Goal: Information Seeking & Learning: Learn about a topic

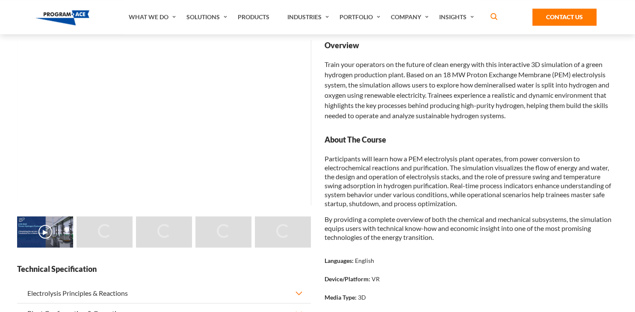
scroll to position [63, 0]
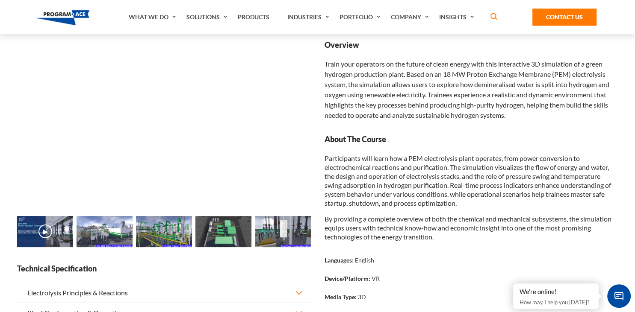
click at [110, 230] on img at bounding box center [105, 232] width 56 height 32
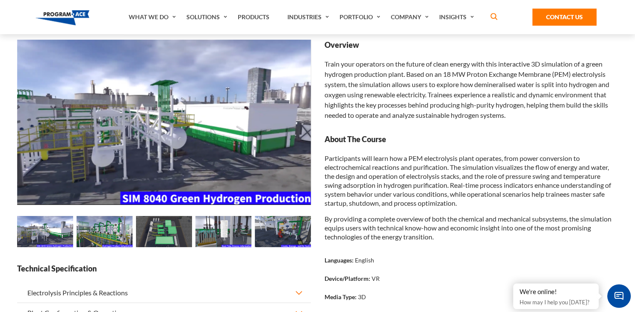
click at [165, 231] on img at bounding box center [164, 232] width 56 height 32
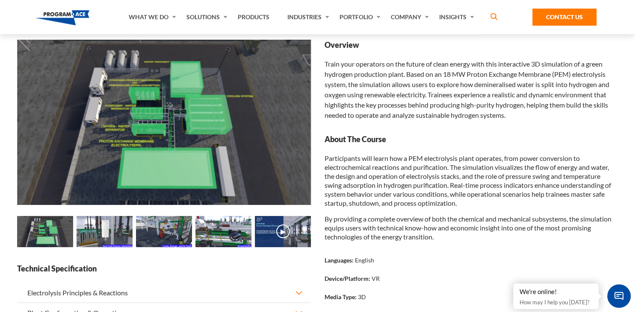
click at [218, 236] on img at bounding box center [223, 232] width 56 height 32
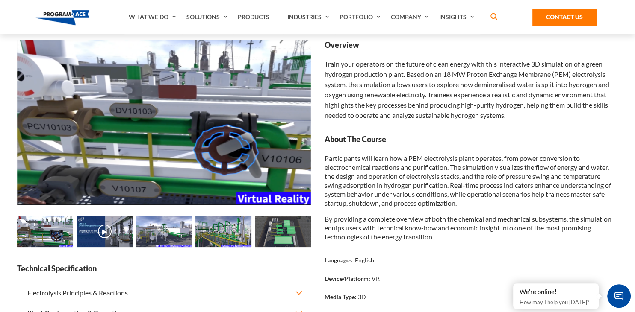
click at [233, 237] on img at bounding box center [223, 232] width 56 height 32
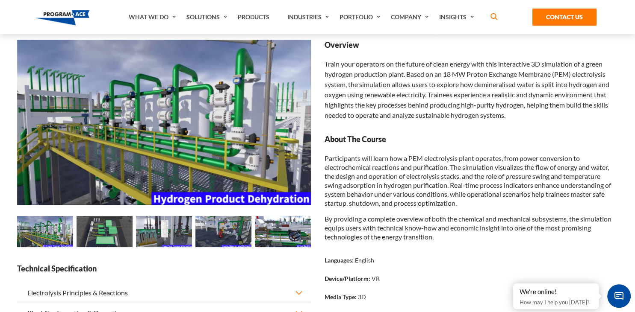
click at [187, 242] on img at bounding box center [164, 232] width 56 height 32
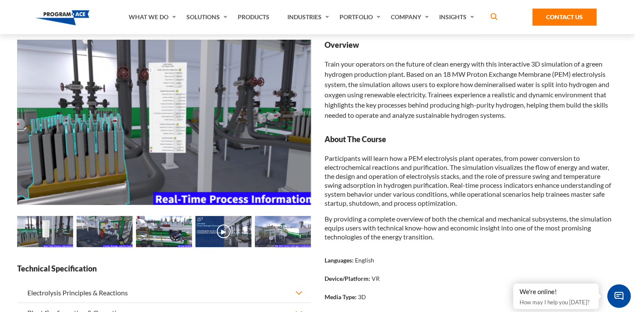
click at [125, 235] on img at bounding box center [105, 232] width 56 height 32
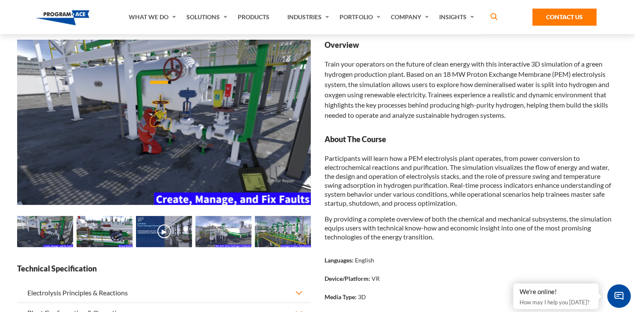
click at [153, 237] on img at bounding box center [164, 232] width 56 height 32
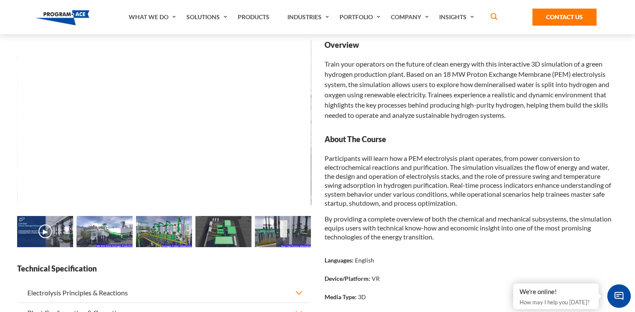
click at [177, 240] on img at bounding box center [164, 232] width 56 height 32
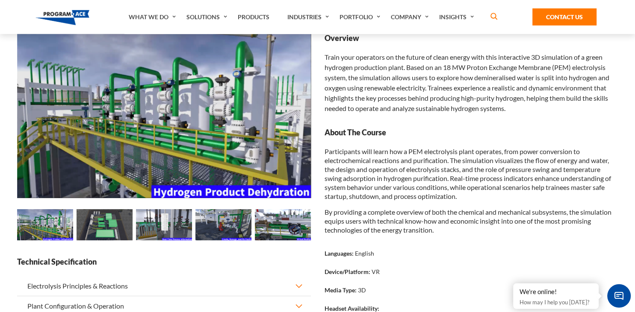
scroll to position [61, 0]
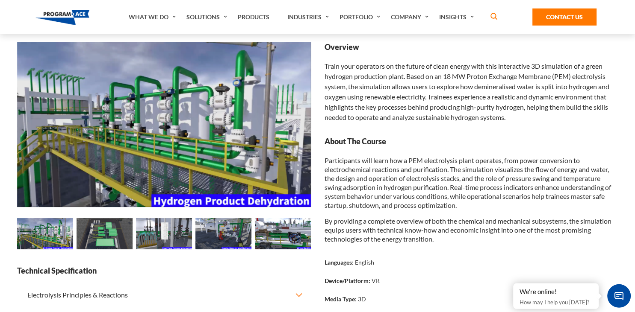
click at [113, 224] on img at bounding box center [105, 234] width 56 height 32
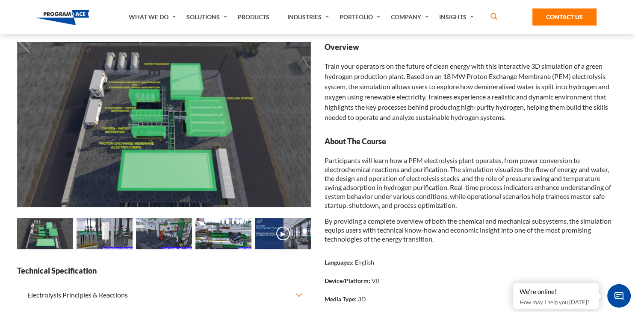
scroll to position [77, 0]
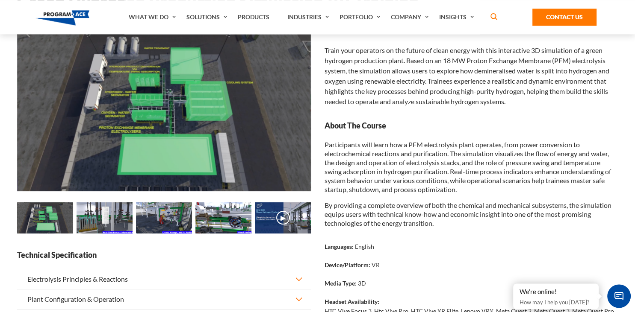
click at [280, 215] on button "▶" at bounding box center [283, 218] width 14 height 14
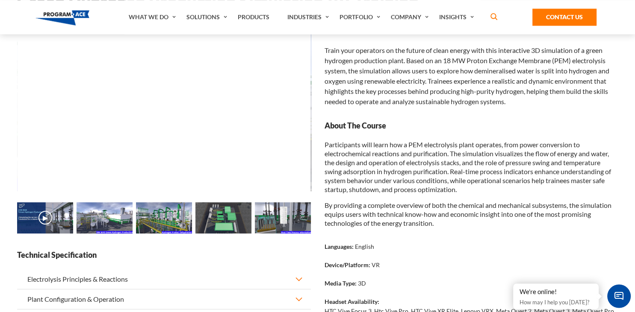
scroll to position [51, 0]
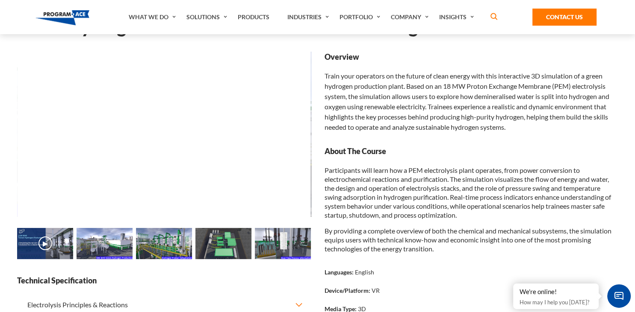
click at [3, 193] on main "Product Catalog Green Hydrogen Production Simulation VR Training Green Hydrogen…" at bounding box center [317, 231] width 635 height 496
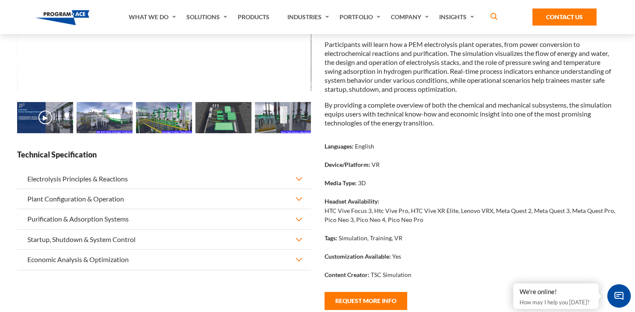
scroll to position [177, 0]
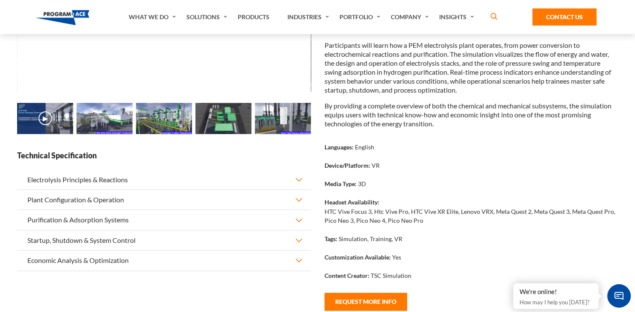
click at [289, 179] on button "Electrolysis Principles & Reactions" at bounding box center [164, 180] width 294 height 20
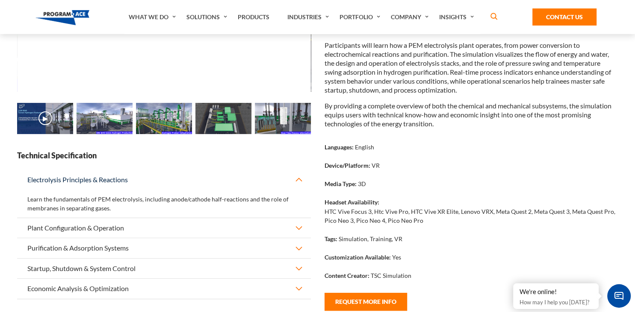
click at [289, 180] on button "Electrolysis Principles & Reactions" at bounding box center [164, 180] width 294 height 20
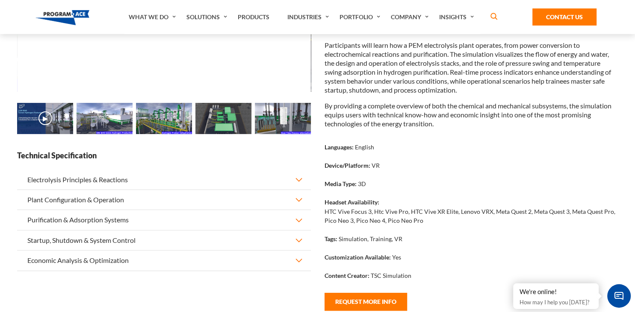
scroll to position [0, 0]
